Goal: Check status: Check status

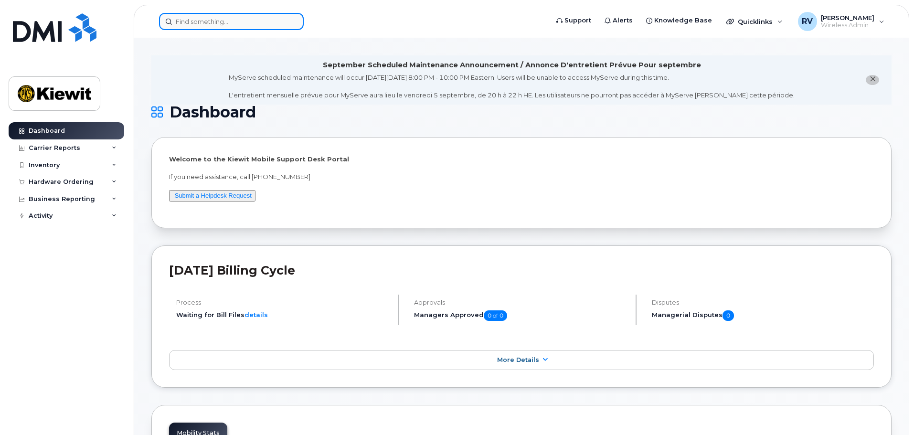
click at [257, 22] on input at bounding box center [231, 21] width 145 height 17
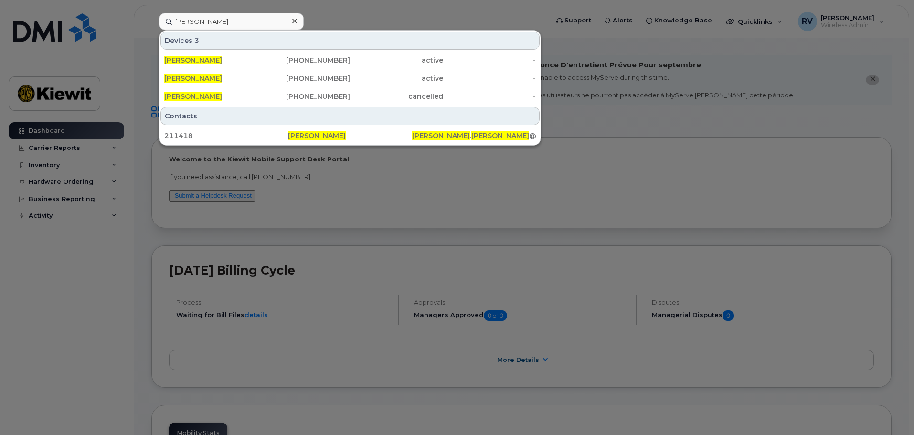
click at [674, 126] on div at bounding box center [457, 217] width 914 height 435
drag, startPoint x: 226, startPoint y: 20, endPoint x: 69, endPoint y: 18, distance: 157.6
click at [151, 16] on div "[PERSON_NAME] Devices 3 [PERSON_NAME] [PHONE_NUMBER] active - [PERSON_NAME] [PH…" at bounding box center [350, 21] width 398 height 17
paste input "CS0791418"
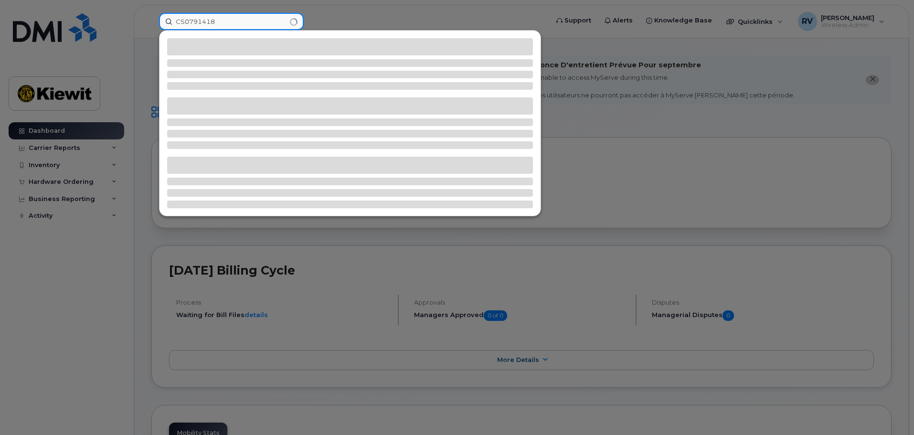
type input "CS0791418"
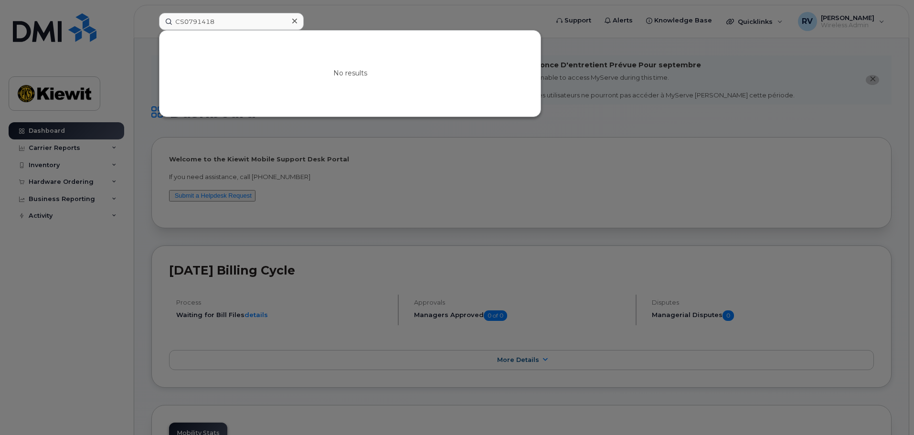
click at [660, 59] on div at bounding box center [457, 217] width 914 height 435
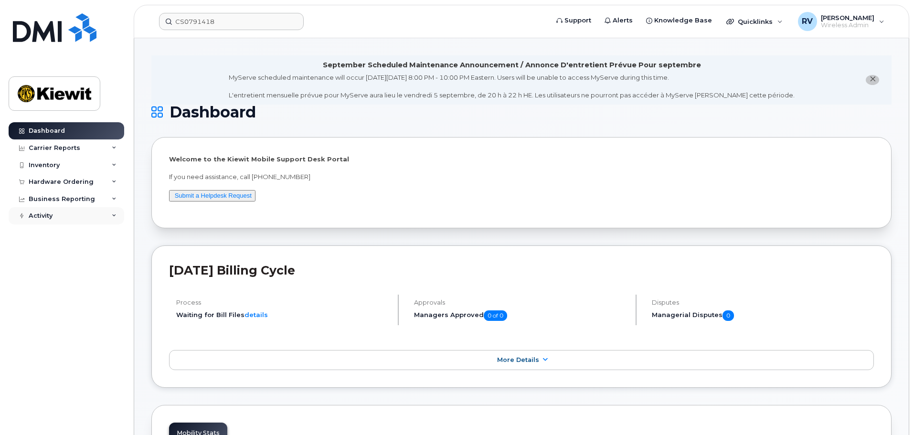
click at [114, 214] on icon at bounding box center [114, 215] width 5 height 5
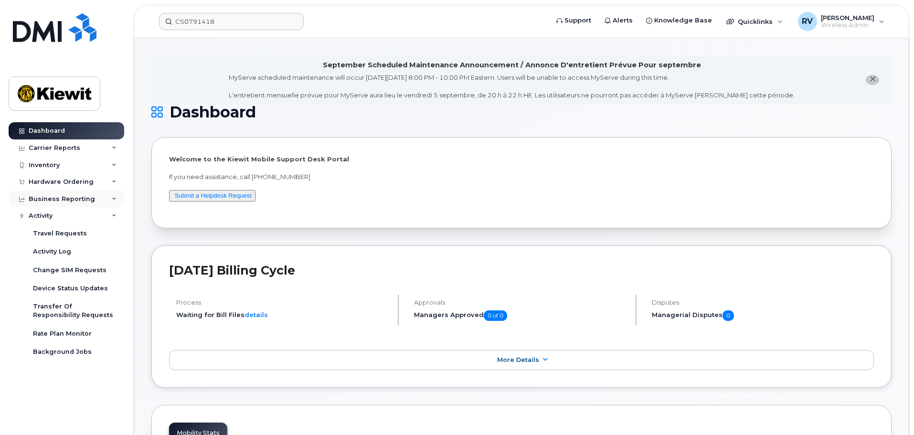
click at [114, 197] on icon at bounding box center [114, 199] width 5 height 5
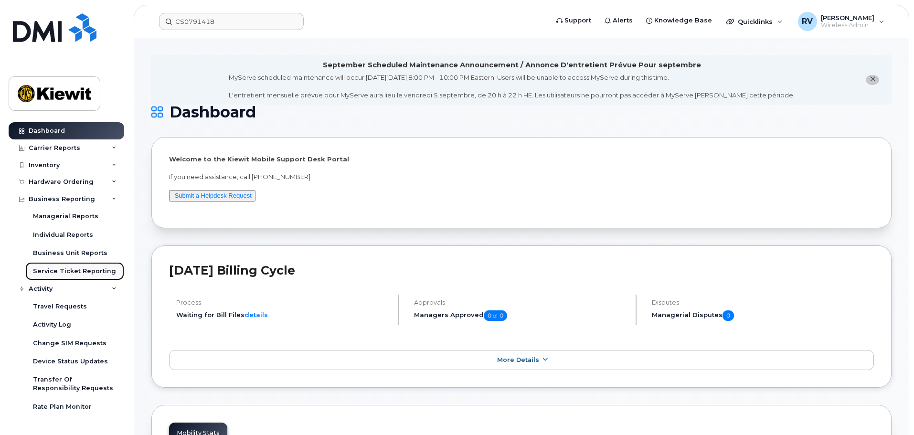
click at [80, 271] on div "Service Ticket Reporting" at bounding box center [74, 271] width 83 height 9
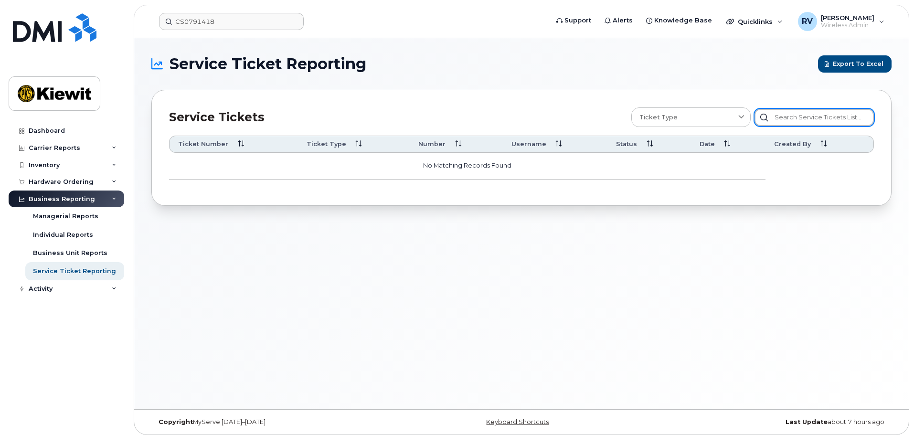
click at [805, 119] on input "text" at bounding box center [814, 117] width 119 height 17
paste input "CS0791418"
type input "CS0791418"
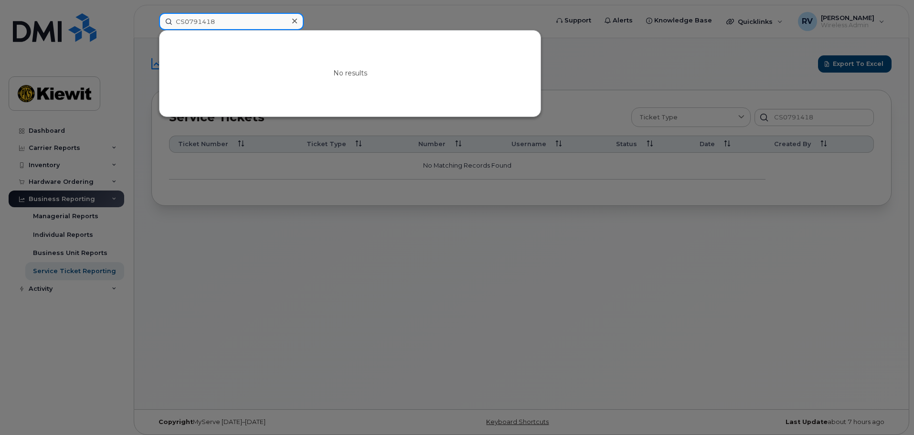
drag, startPoint x: 237, startPoint y: 18, endPoint x: 121, endPoint y: 22, distance: 116.6
click at [151, 22] on div "CS0791418 No results" at bounding box center [350, 21] width 398 height 17
drag, startPoint x: 686, startPoint y: 195, endPoint x: 711, endPoint y: 185, distance: 26.3
click at [686, 194] on div at bounding box center [457, 217] width 914 height 435
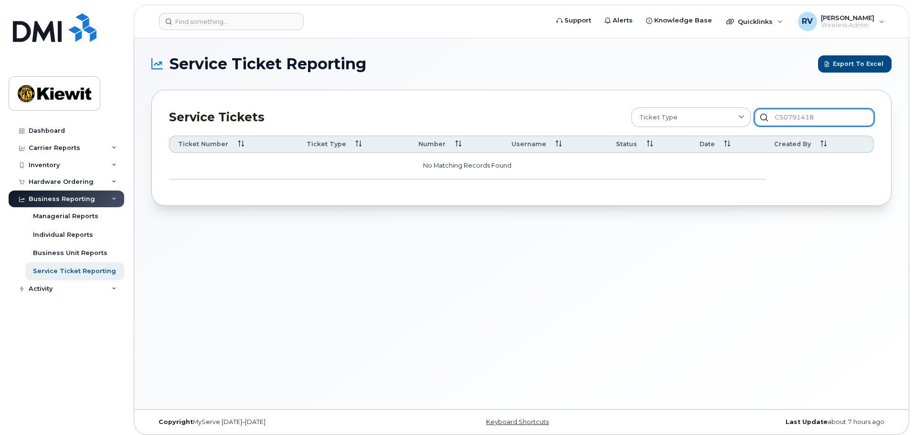
click at [834, 116] on input "CS0791418" at bounding box center [814, 117] width 119 height 17
drag, startPoint x: 834, startPoint y: 114, endPoint x: 731, endPoint y: 113, distance: 103.6
click at [724, 113] on div "Ticket Type Change SIM Card Change Plan / Features Change Phone Number Add Roam…" at bounding box center [752, 117] width 243 height 20
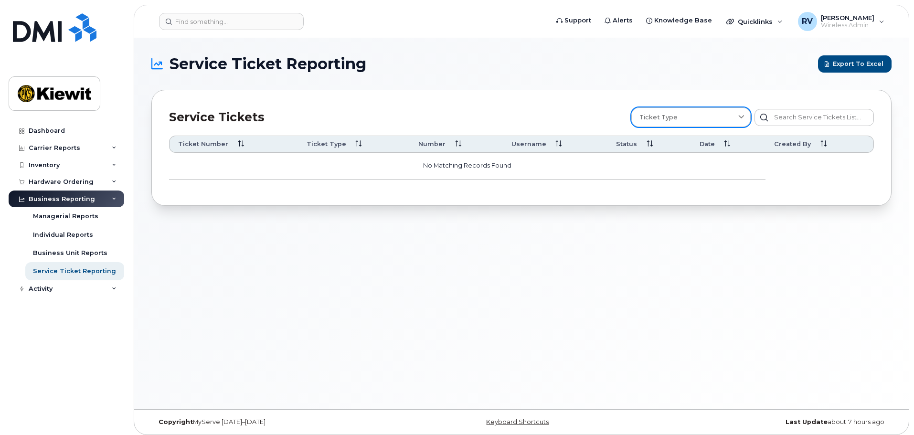
drag, startPoint x: 878, startPoint y: 134, endPoint x: 740, endPoint y: 114, distance: 139.5
click at [739, 114] on icon at bounding box center [741, 117] width 6 height 6
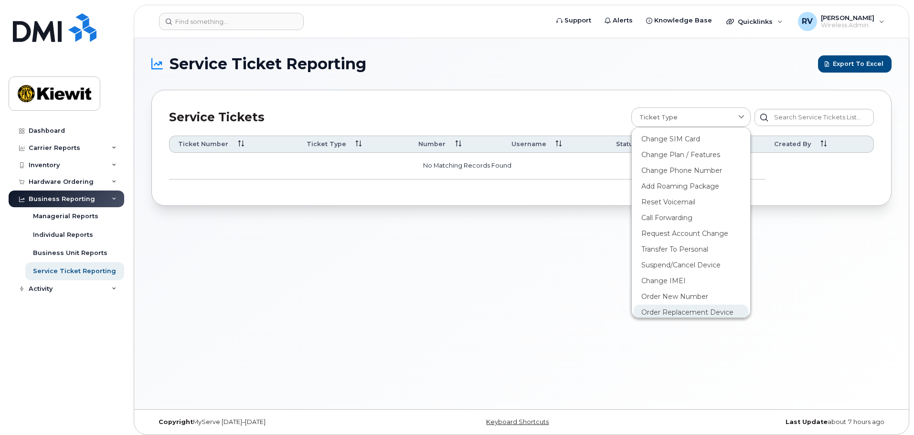
click at [688, 313] on div "Order Replacement Device" at bounding box center [691, 313] width 115 height 16
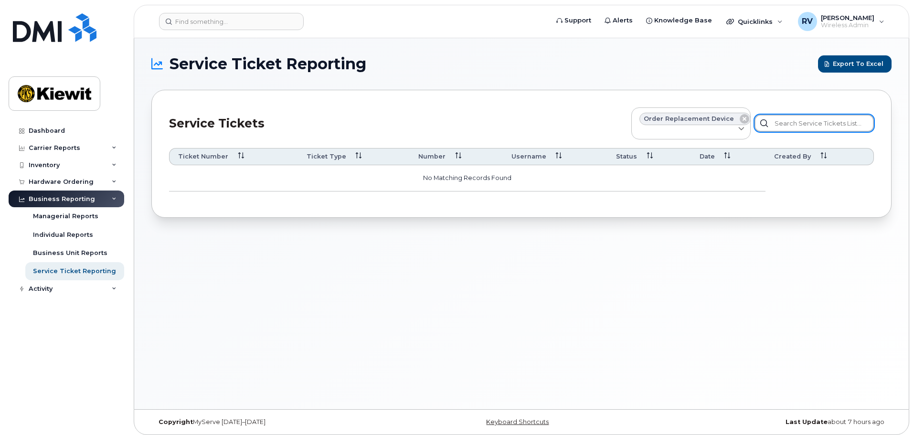
click at [803, 124] on input "text" at bounding box center [814, 123] width 119 height 17
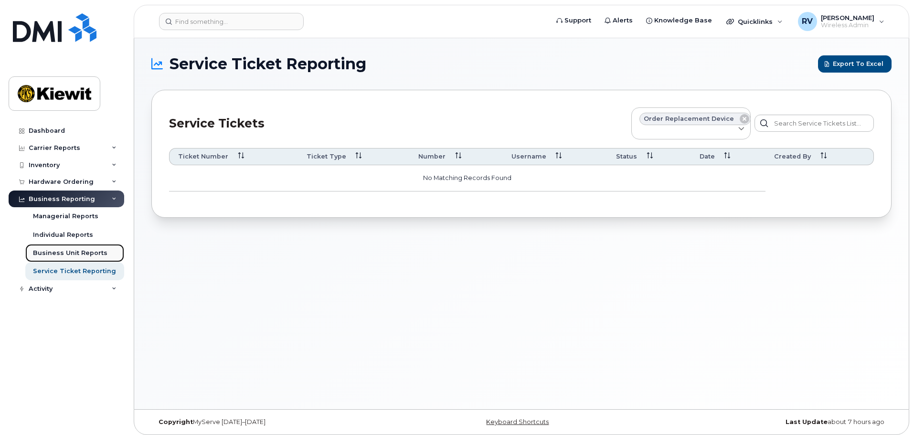
click at [74, 252] on div "Business Unit Reports" at bounding box center [70, 253] width 74 height 9
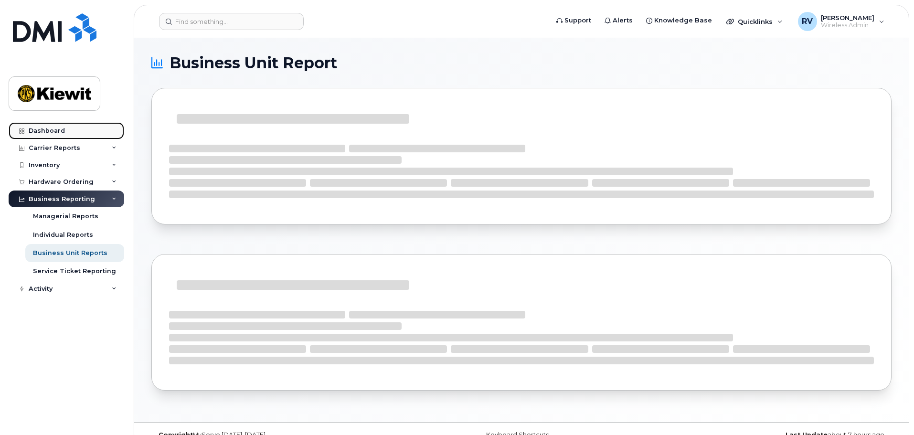
click at [50, 128] on div "Dashboard" at bounding box center [47, 131] width 36 height 8
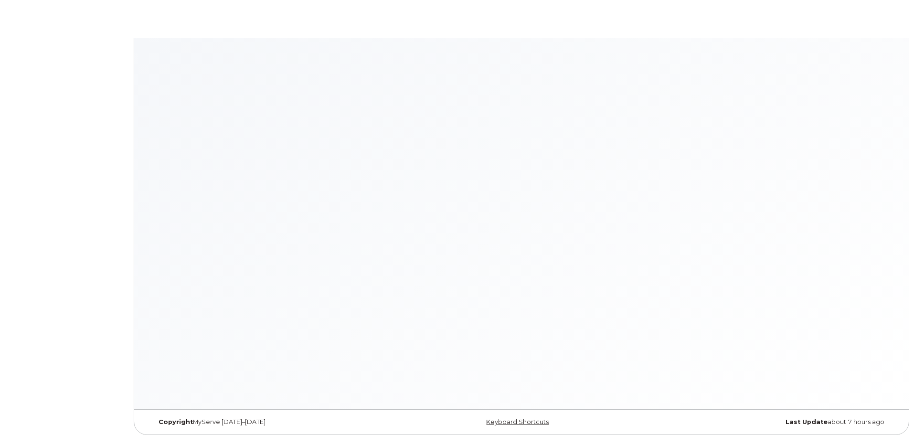
click at [233, 193] on div at bounding box center [521, 223] width 775 height 371
